Goal: Task Accomplishment & Management: Use online tool/utility

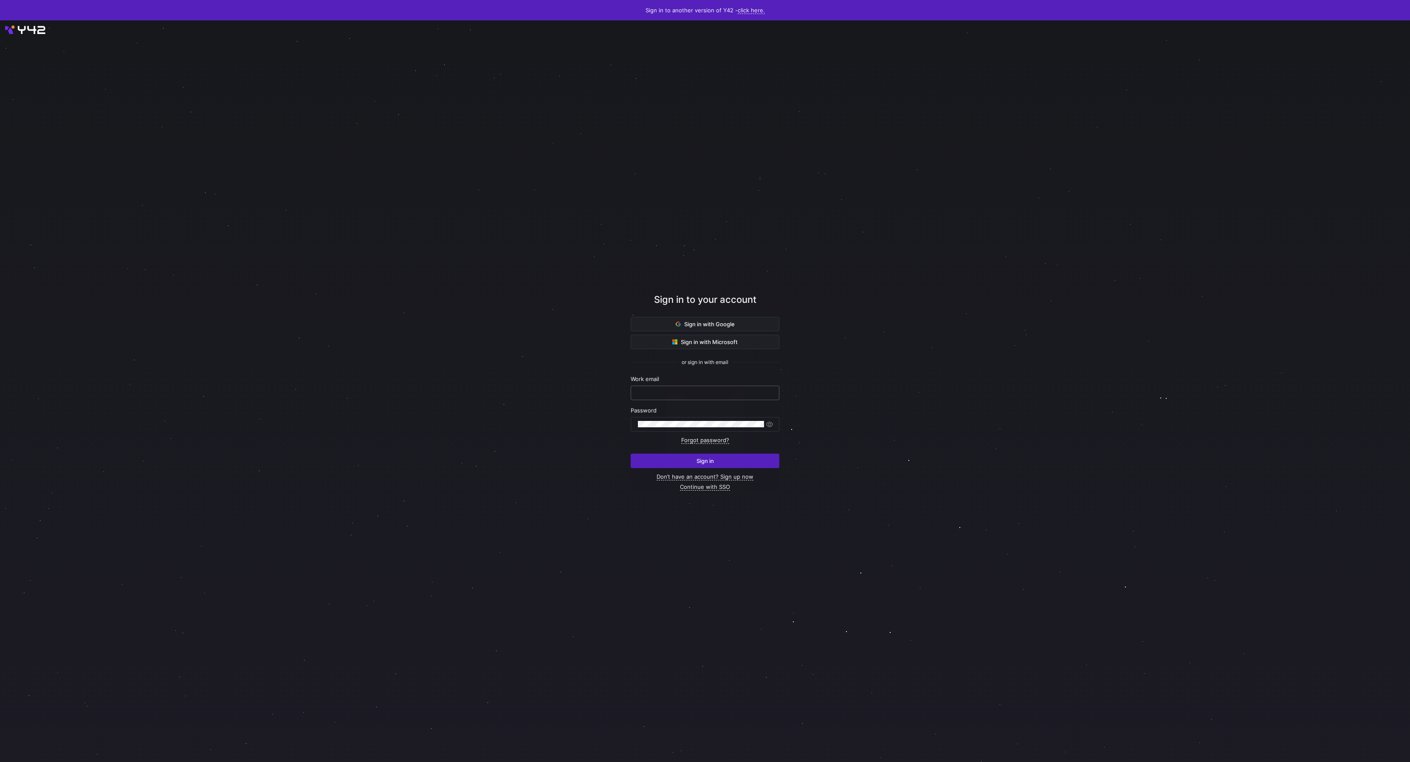
click at [682, 396] on input "text" at bounding box center [705, 392] width 134 height 7
type input "daniel@stackintegrated.com"
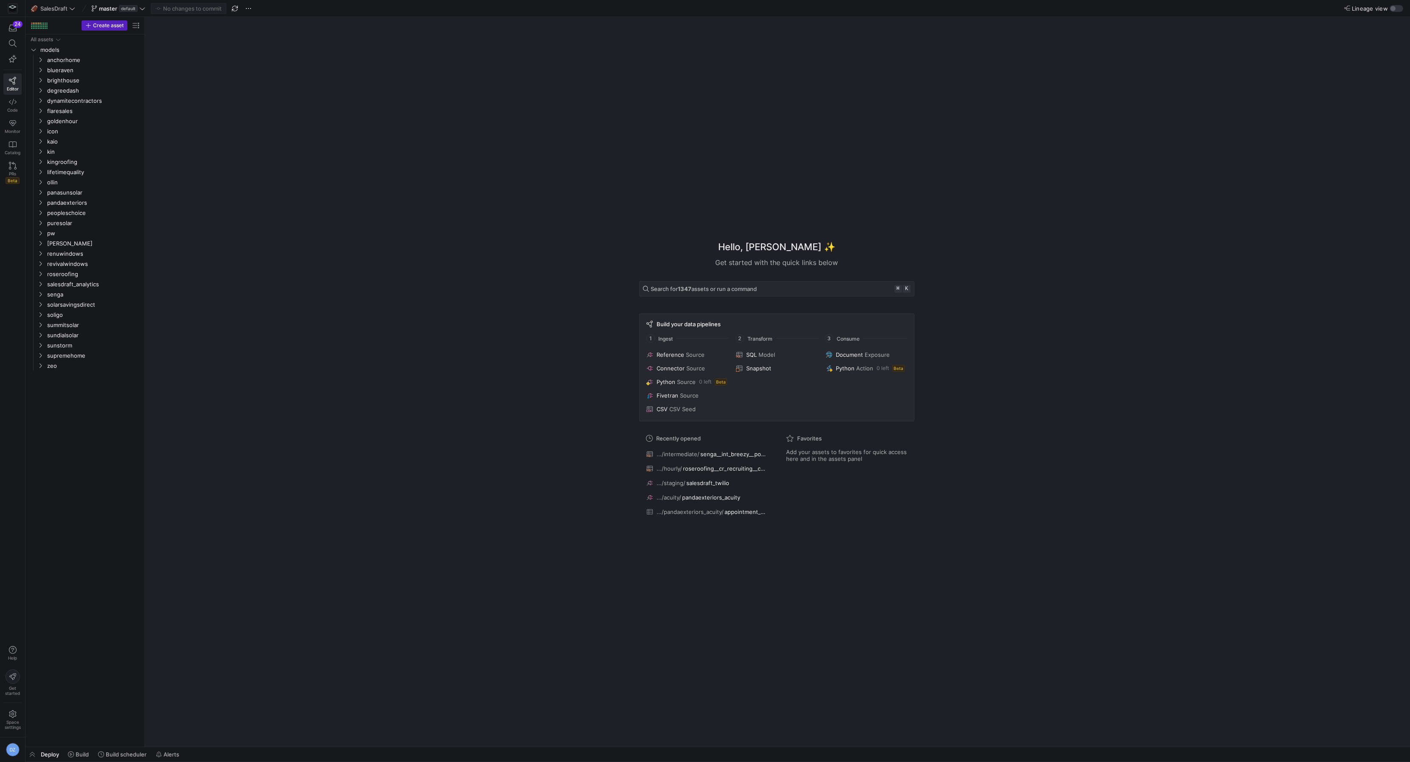
click at [431, 473] on div "Hello, [PERSON_NAME] ✨ Get started with the quick links below Search for 1347 a…" at bounding box center [776, 382] width 1257 height 730
click at [370, 406] on div "Hello, [PERSON_NAME] ✨ Get started with the quick links below Search for 1347 a…" at bounding box center [776, 382] width 1257 height 730
click at [277, 380] on div "Hello, [PERSON_NAME] ✨ Get started with the quick links below Search for 1347 a…" at bounding box center [776, 382] width 1257 height 730
click at [90, 403] on div "All assets models anchorhome blueraven brighthouse degreedash dynamitecontracto…" at bounding box center [85, 388] width 112 height 709
click at [530, 386] on div "Hello, [PERSON_NAME] ✨ Get started with the quick links below Search for 1347 a…" at bounding box center [776, 382] width 1257 height 730
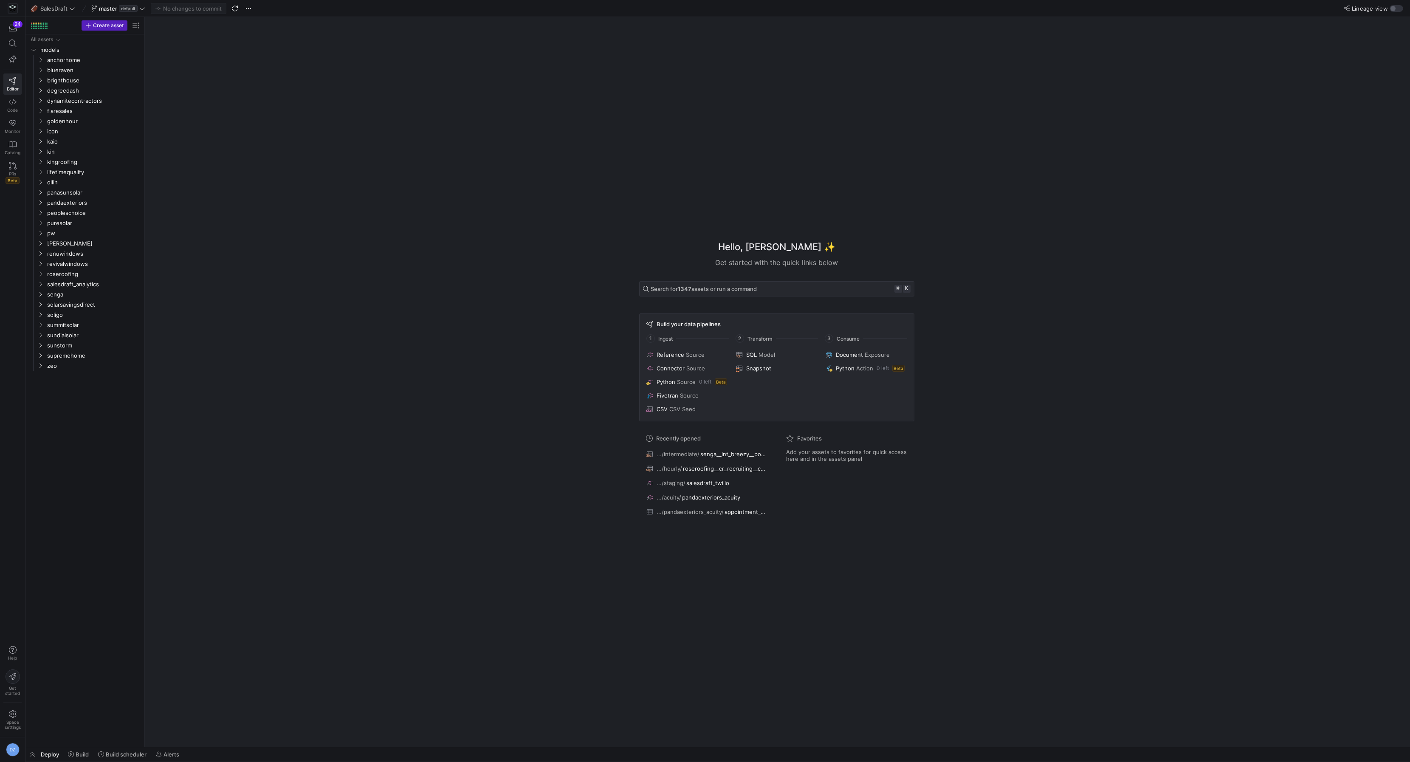
click at [530, 386] on div "Hello, [PERSON_NAME] ✨ Get started with the quick links below Search for 1347 a…" at bounding box center [776, 382] width 1257 height 730
click at [268, 155] on div "Hello, [PERSON_NAME] ✨ Get started with the quick links below Search for 1347 a…" at bounding box center [776, 382] width 1257 height 730
click at [516, 405] on div "Hello, [PERSON_NAME] ✨ Get started with the quick links below Search for 1347 a…" at bounding box center [776, 382] width 1257 height 730
click at [445, 415] on div "Hello, [PERSON_NAME] ✨ Get started with the quick links below Search for 1347 a…" at bounding box center [776, 382] width 1257 height 730
click at [440, 395] on div "Hello, [PERSON_NAME] ✨ Get started with the quick links below Search for 1347 a…" at bounding box center [776, 382] width 1257 height 730
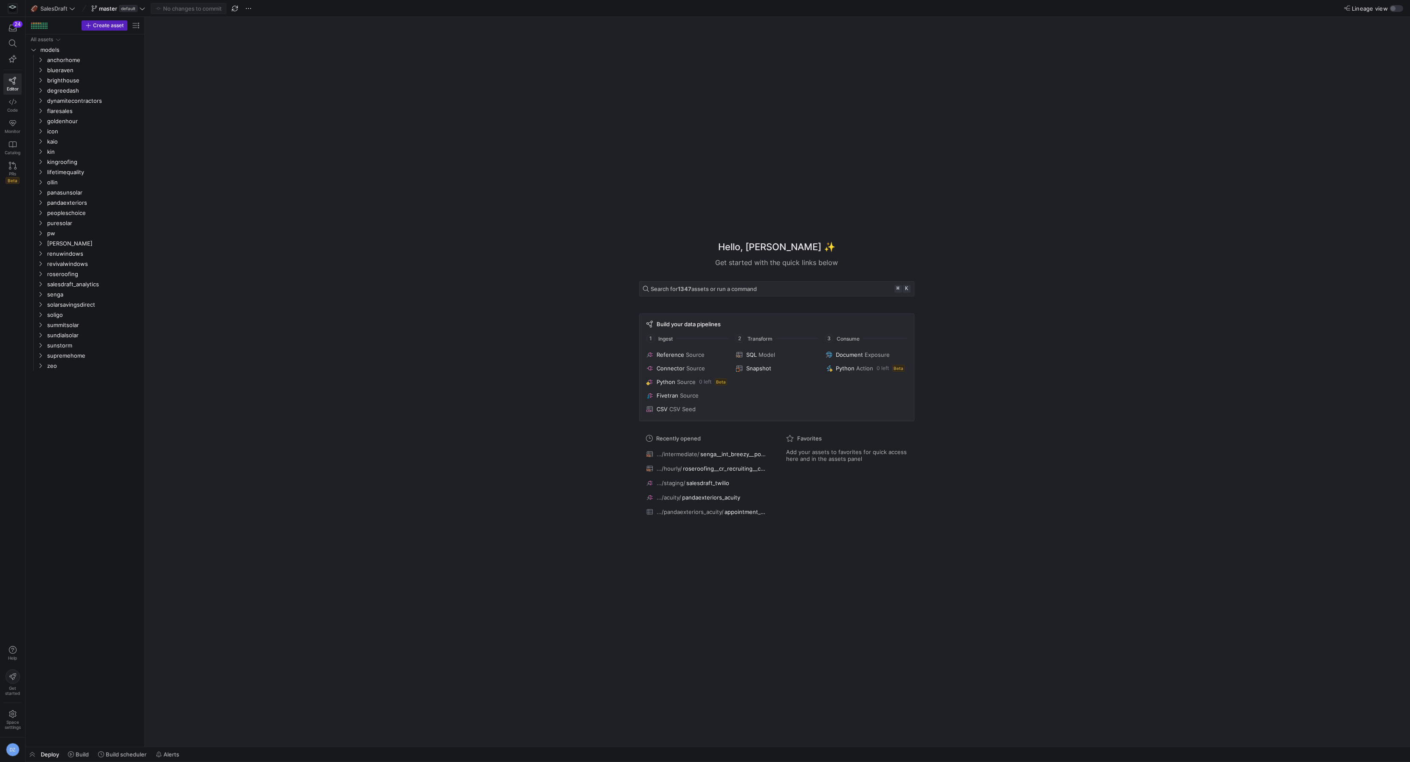
click at [440, 395] on div "Hello, [PERSON_NAME] ✨ Get started with the quick links below Search for 1347 a…" at bounding box center [776, 382] width 1257 height 730
click at [511, 446] on div "Hello, [PERSON_NAME] ✨ Get started with the quick links below Search for 1347 a…" at bounding box center [776, 382] width 1257 height 730
click at [207, 151] on div "Hello, [PERSON_NAME] ✨ Get started with the quick links below Search for 1347 a…" at bounding box center [776, 382] width 1257 height 730
